Goal: Task Accomplishment & Management: Use online tool/utility

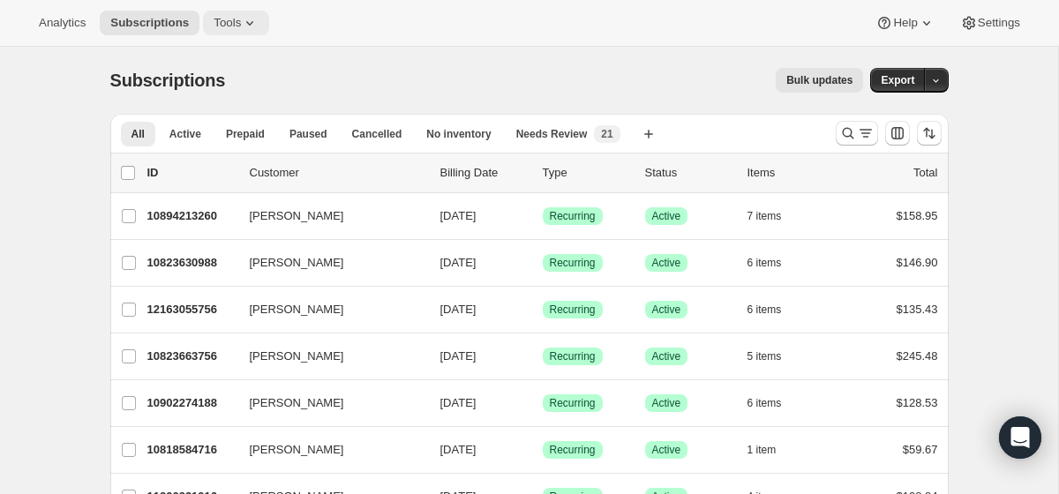
click at [241, 27] on span "Tools" at bounding box center [226, 23] width 27 height 14
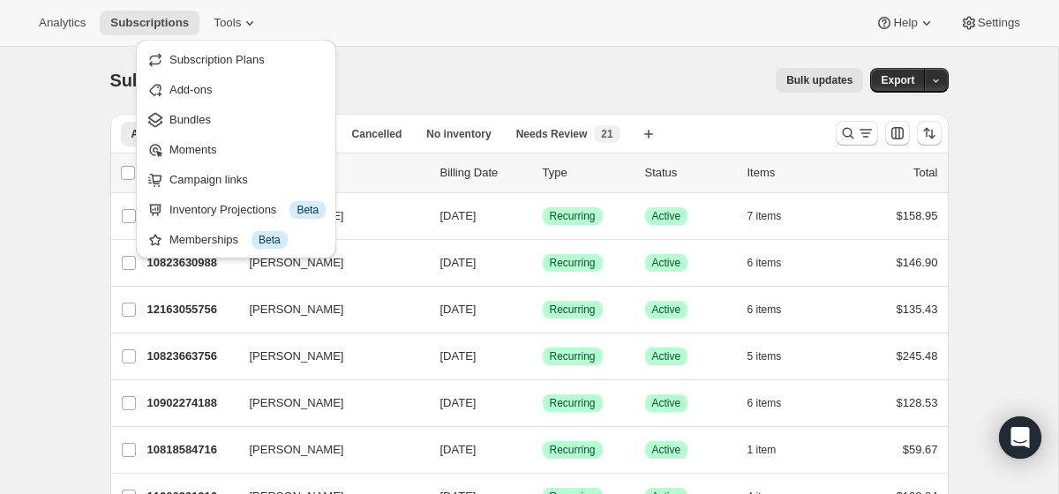
click at [476, 56] on div "Subscriptions. This page is ready Subscriptions Bulk updates More actions Bulk …" at bounding box center [529, 80] width 838 height 67
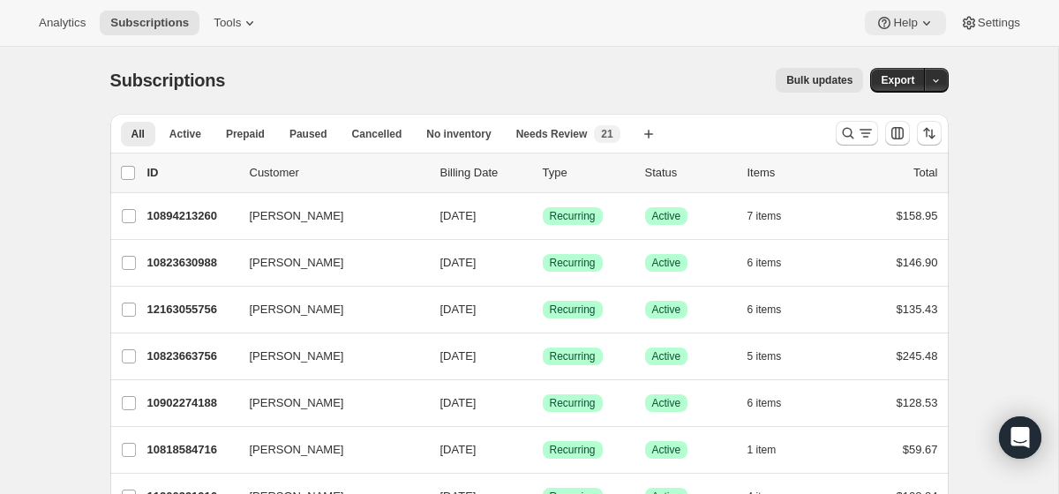
click at [740, 22] on span "Help" at bounding box center [905, 23] width 24 height 14
click at [675, 50] on div "Subscriptions. This page is ready Subscriptions Bulk updates More actions Bulk …" at bounding box center [529, 80] width 838 height 67
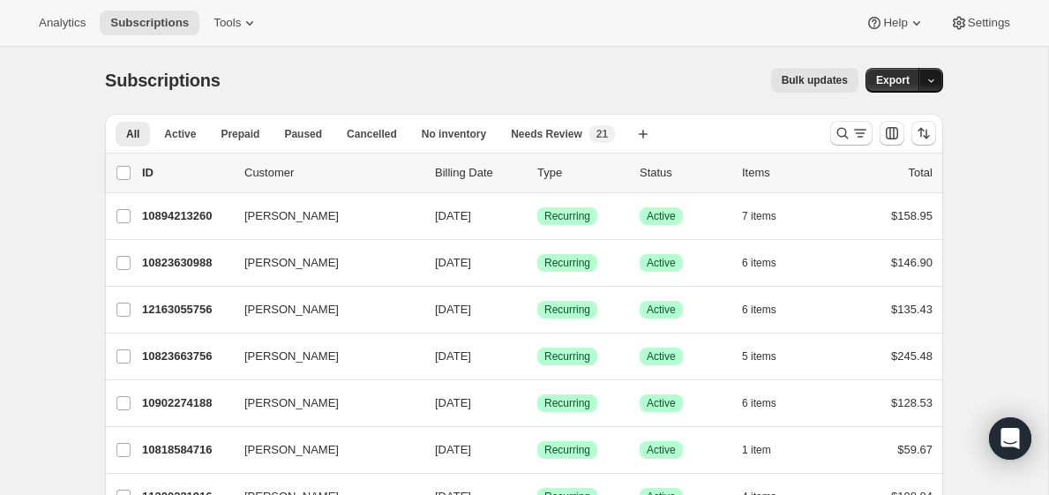
click at [740, 80] on icon "button" at bounding box center [930, 80] width 11 height 11
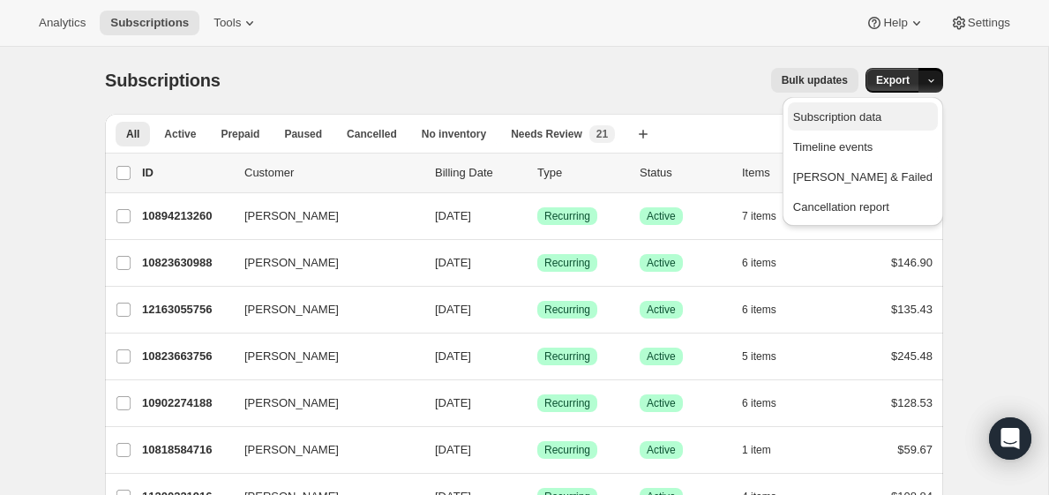
click at [740, 117] on span "Subscription data" at bounding box center [837, 116] width 88 height 13
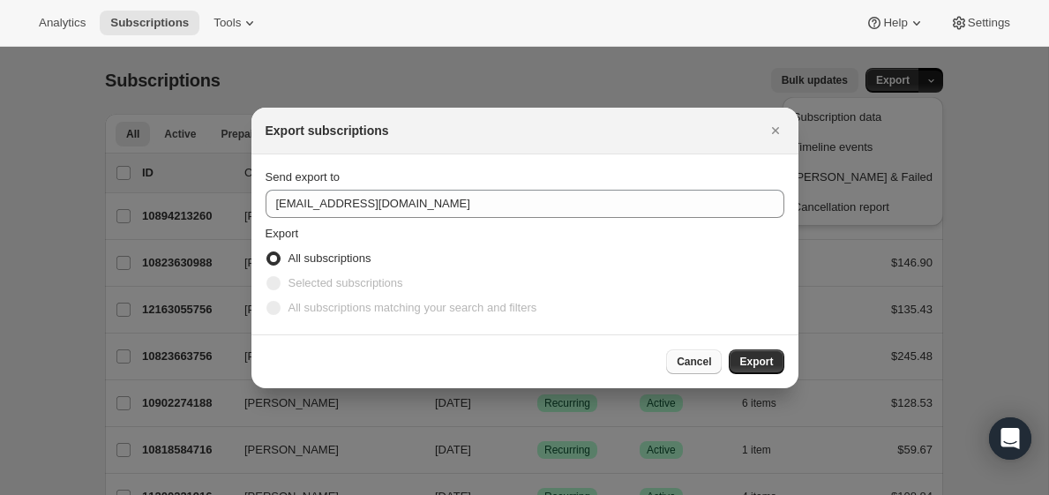
click at [688, 365] on span "Cancel" at bounding box center [694, 362] width 34 height 14
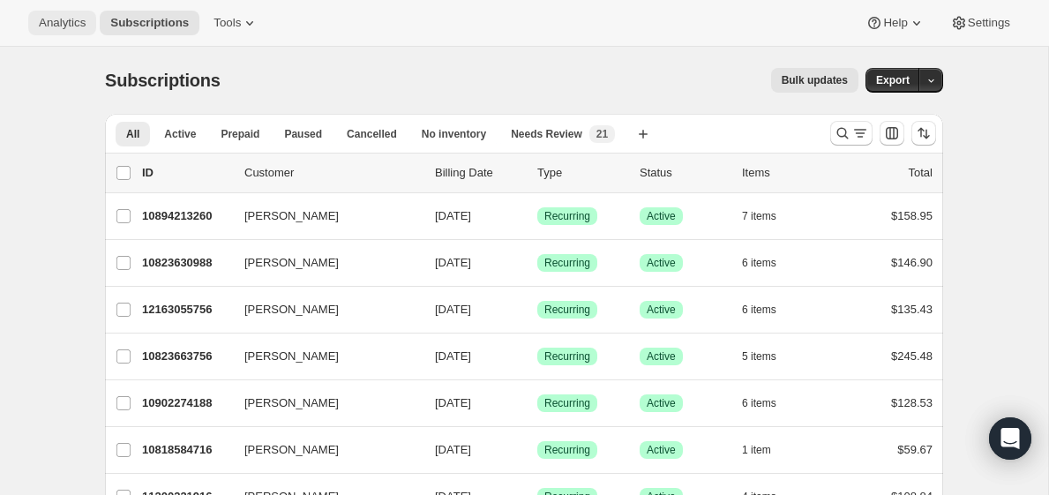
click at [86, 25] on span "Analytics" at bounding box center [62, 23] width 47 height 14
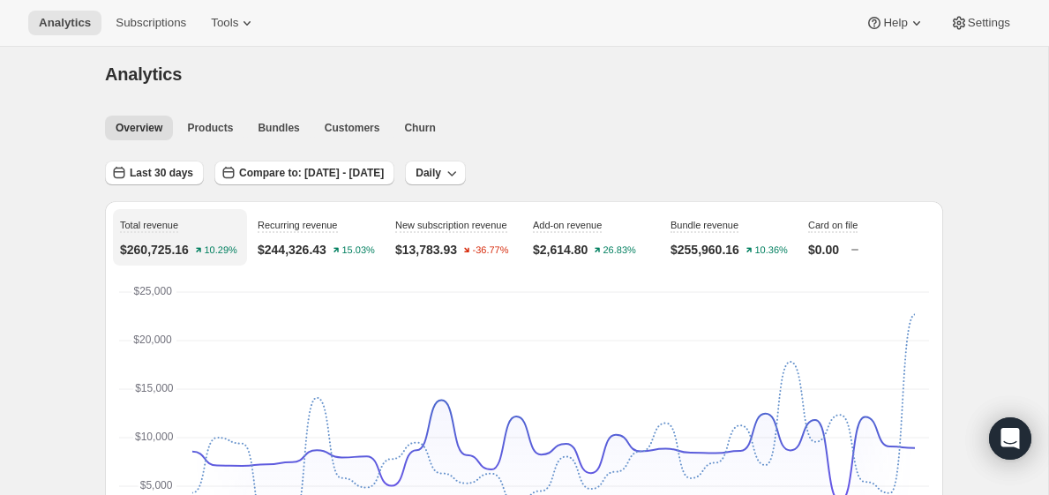
scroll to position [7, 0]
click at [432, 129] on span "Churn" at bounding box center [419, 127] width 31 height 14
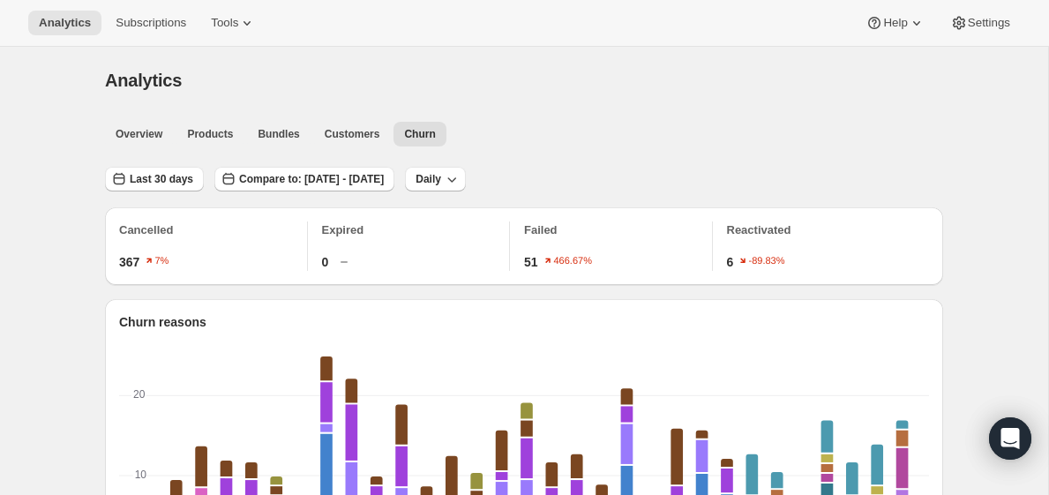
click at [143, 132] on span "Overview" at bounding box center [139, 134] width 47 height 14
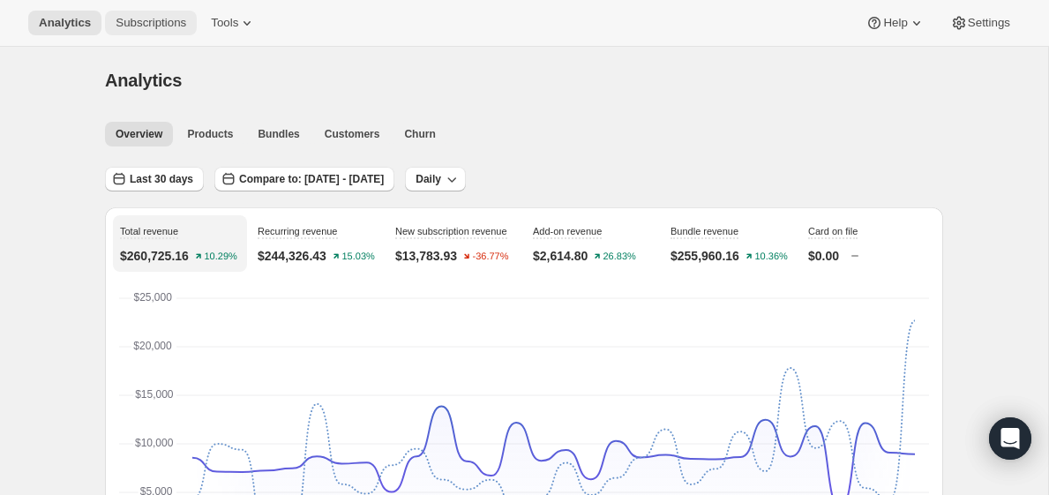
click at [184, 26] on span "Subscriptions" at bounding box center [151, 23] width 71 height 14
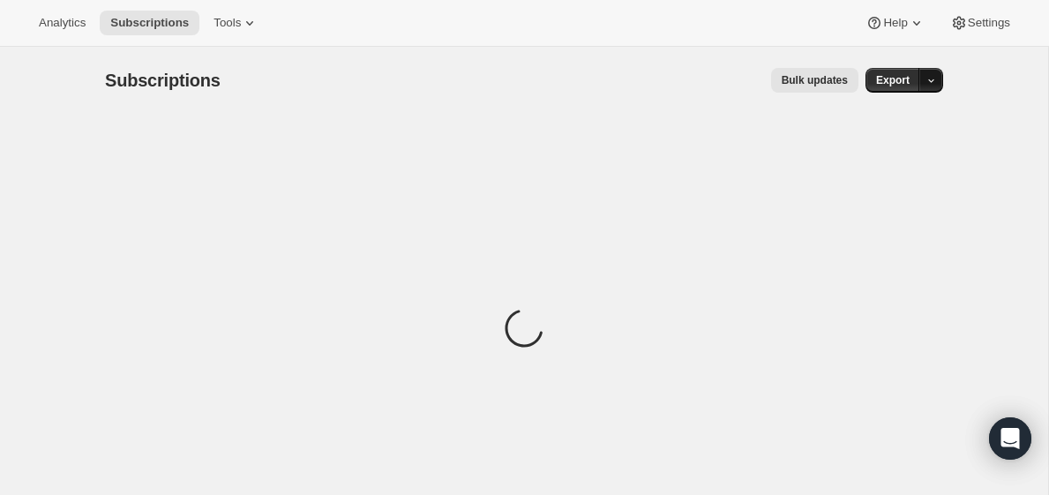
click at [740, 85] on icon "button" at bounding box center [930, 80] width 11 height 11
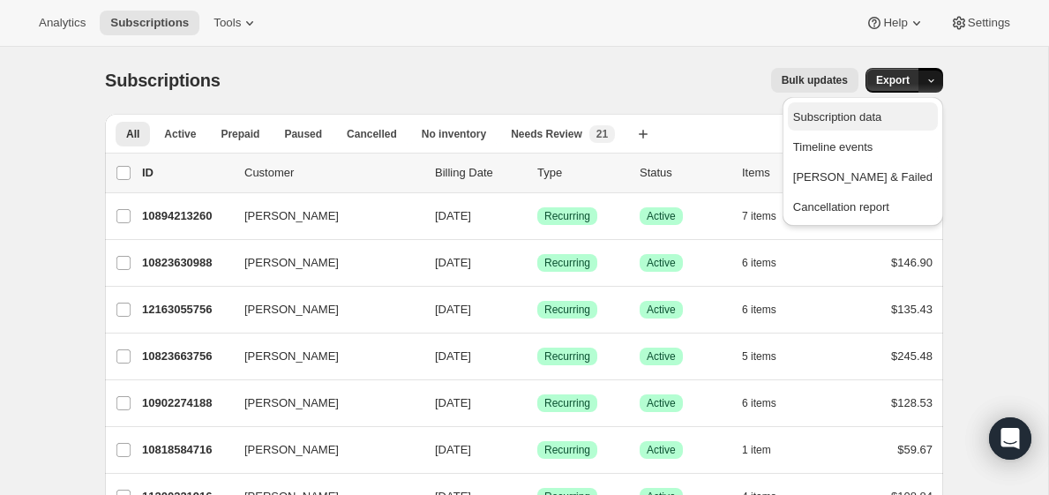
click at [740, 116] on span "Subscription data" at bounding box center [837, 116] width 88 height 13
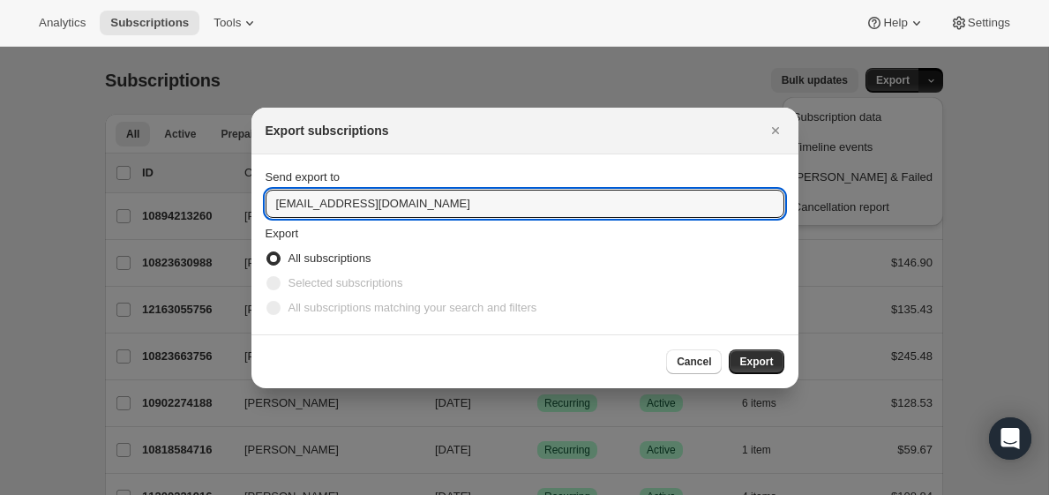
drag, startPoint x: 332, startPoint y: 200, endPoint x: 102, endPoint y: 251, distance: 234.8
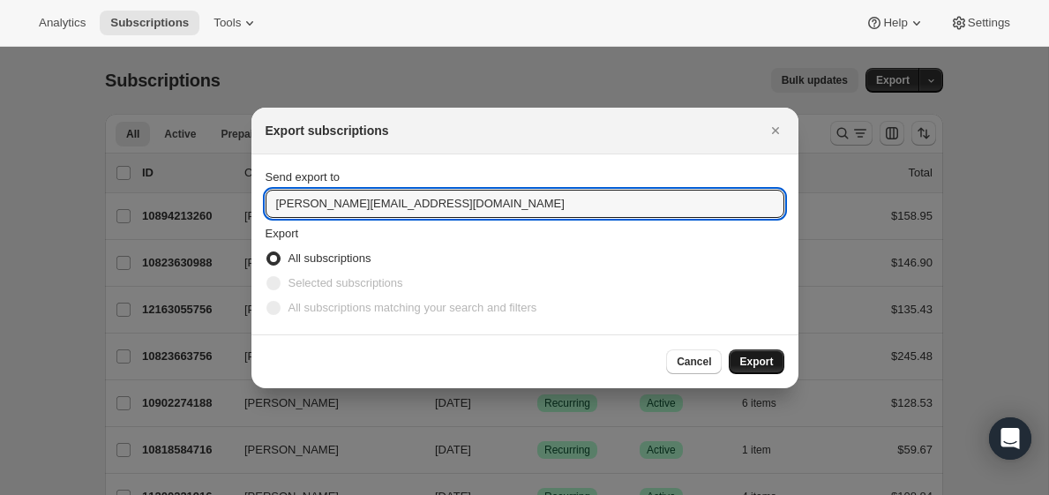
type input "[PERSON_NAME][EMAIL_ADDRESS][DOMAIN_NAME]"
click at [738, 359] on button "Export" at bounding box center [756, 361] width 55 height 25
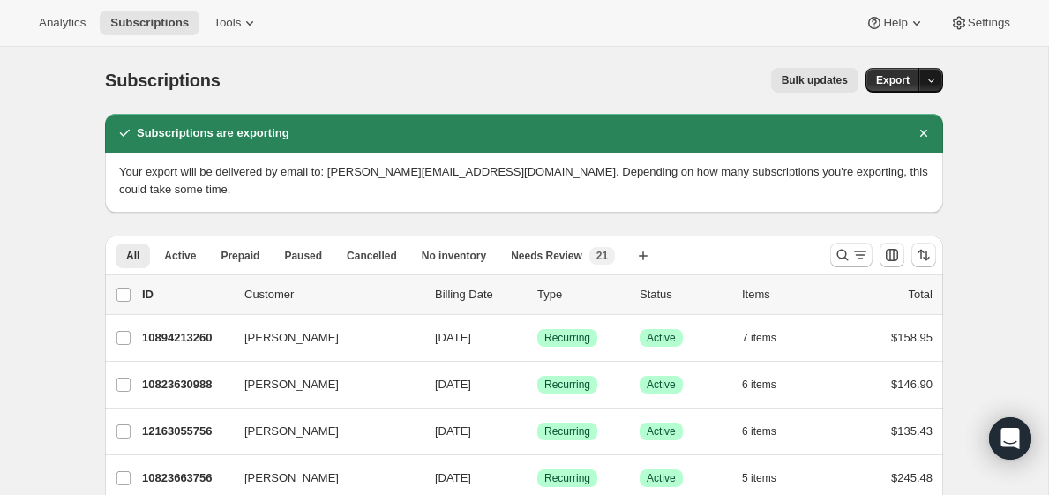
click at [740, 78] on button "button" at bounding box center [930, 80] width 25 height 25
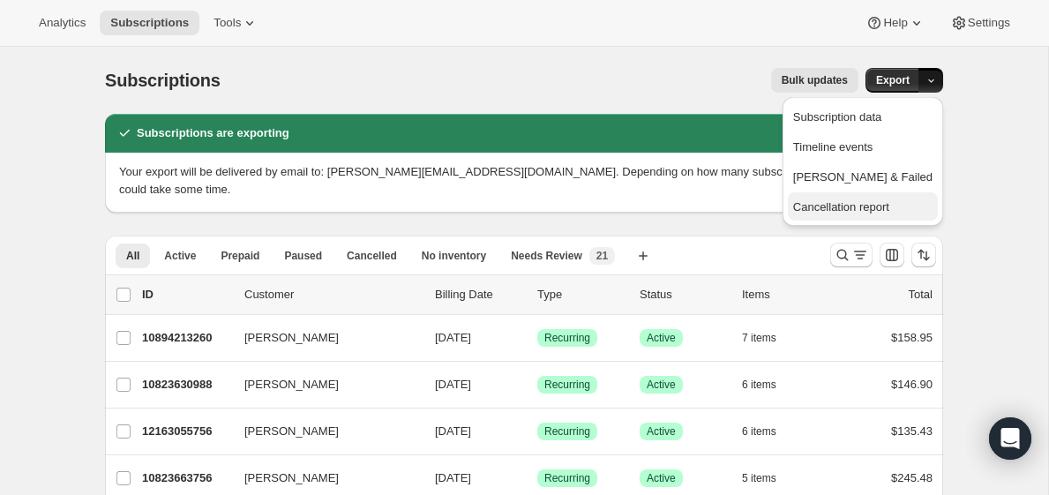
click at [740, 205] on span "Cancellation report" at bounding box center [841, 206] width 96 height 13
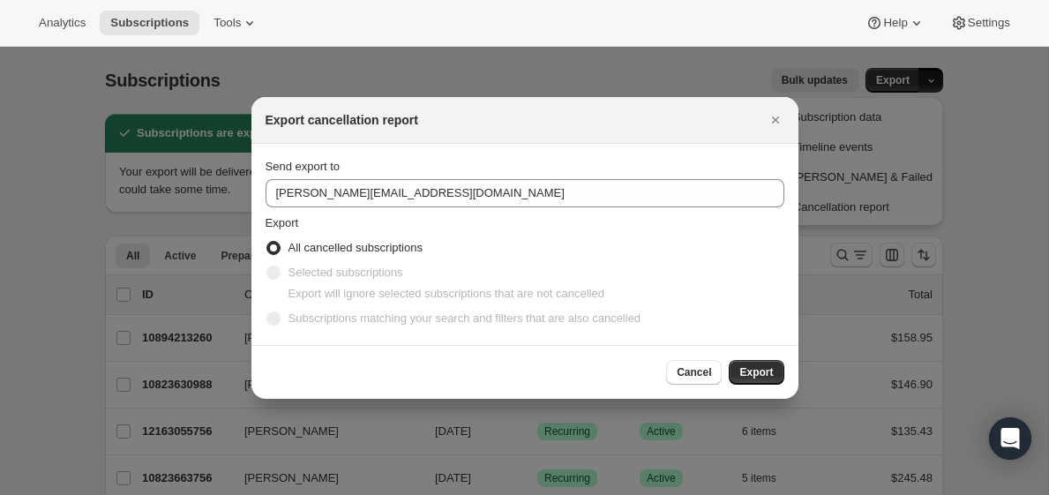
click at [740, 153] on div at bounding box center [524, 247] width 1049 height 495
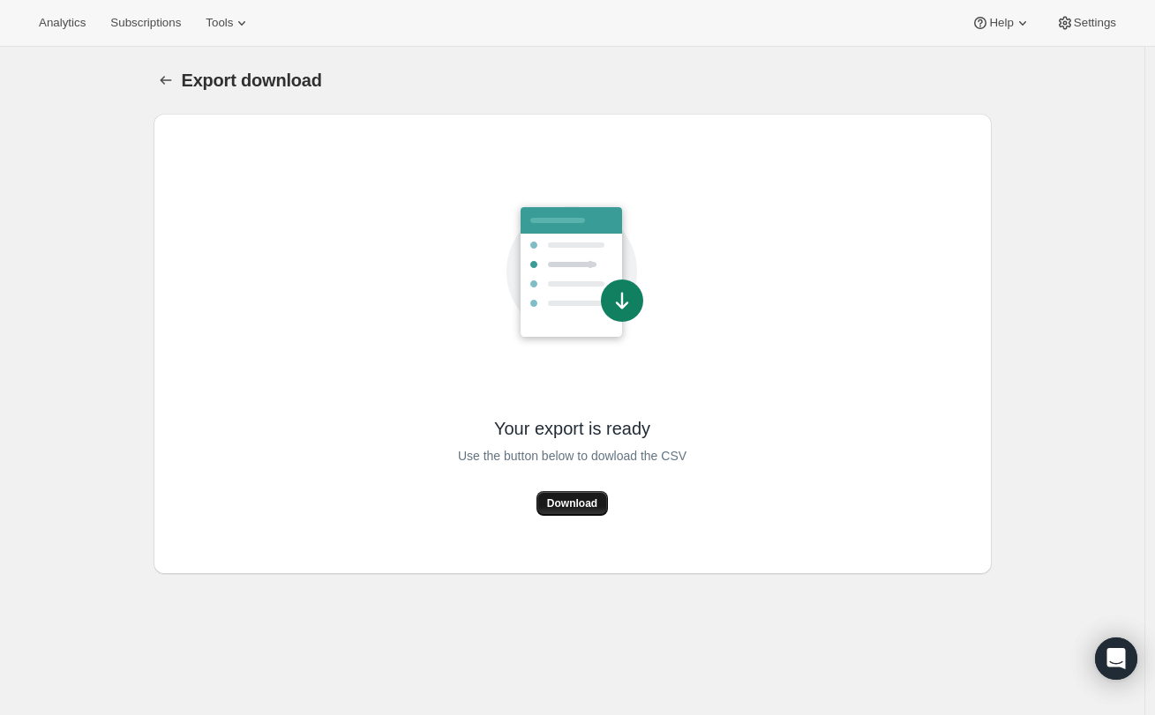
click at [597, 498] on span "Download" at bounding box center [572, 504] width 50 height 14
